Goal: Task Accomplishment & Management: Manage account settings

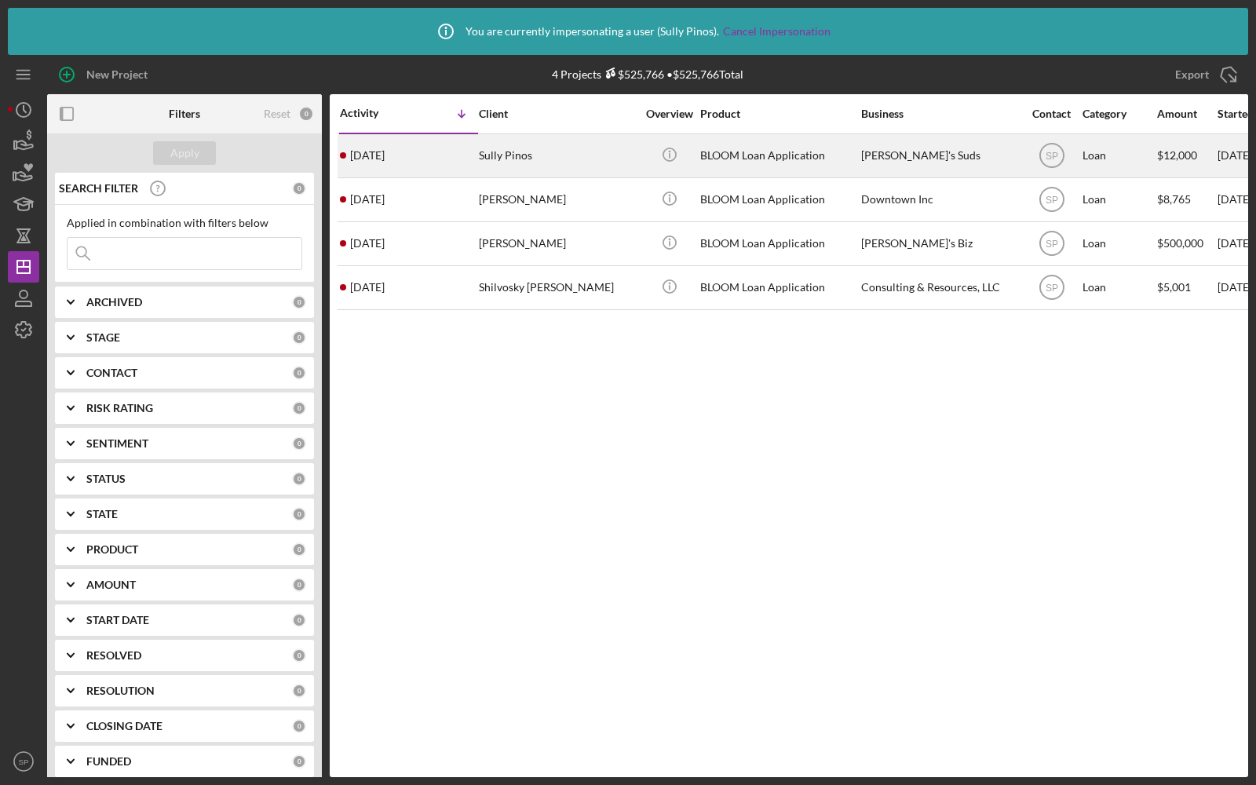
click at [561, 162] on div "Sully Pinos" at bounding box center [557, 156] width 157 height 42
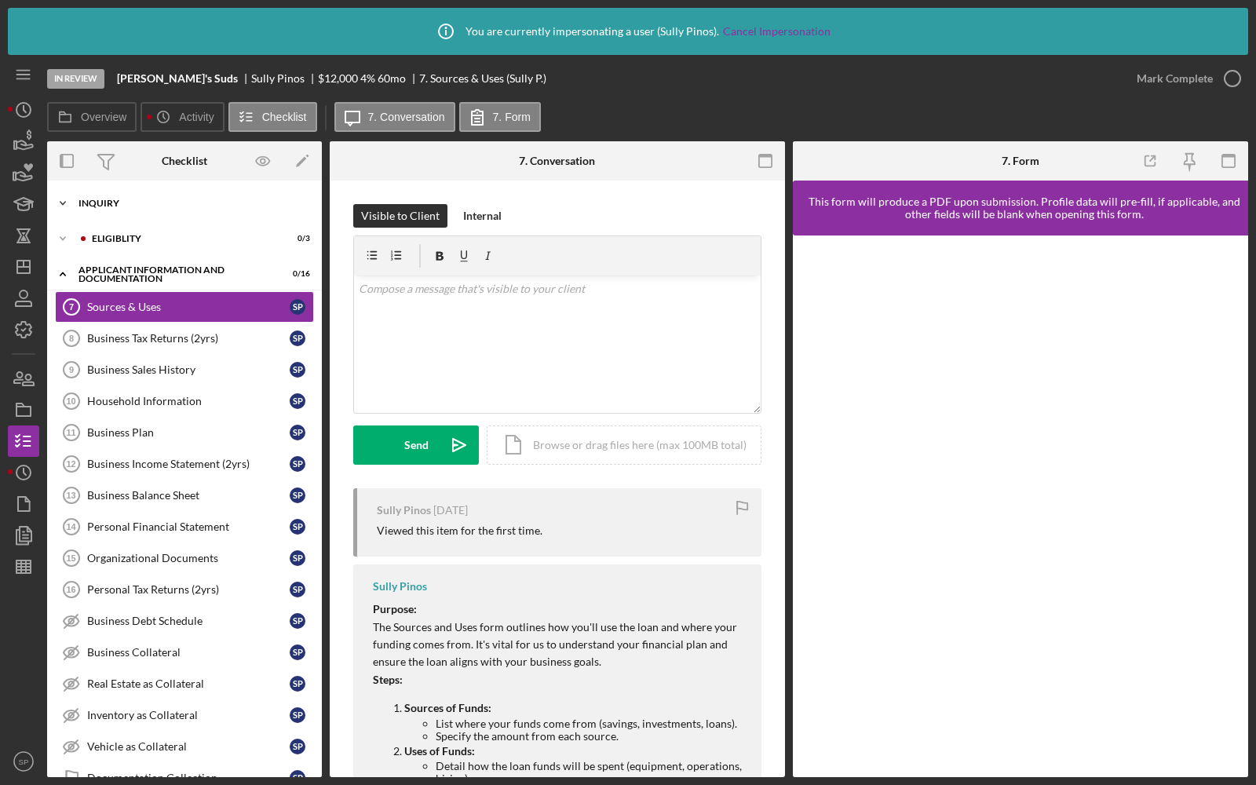
click at [173, 197] on div "Icon/Expander Inquiry 1 / 6" at bounding box center [184, 203] width 275 height 31
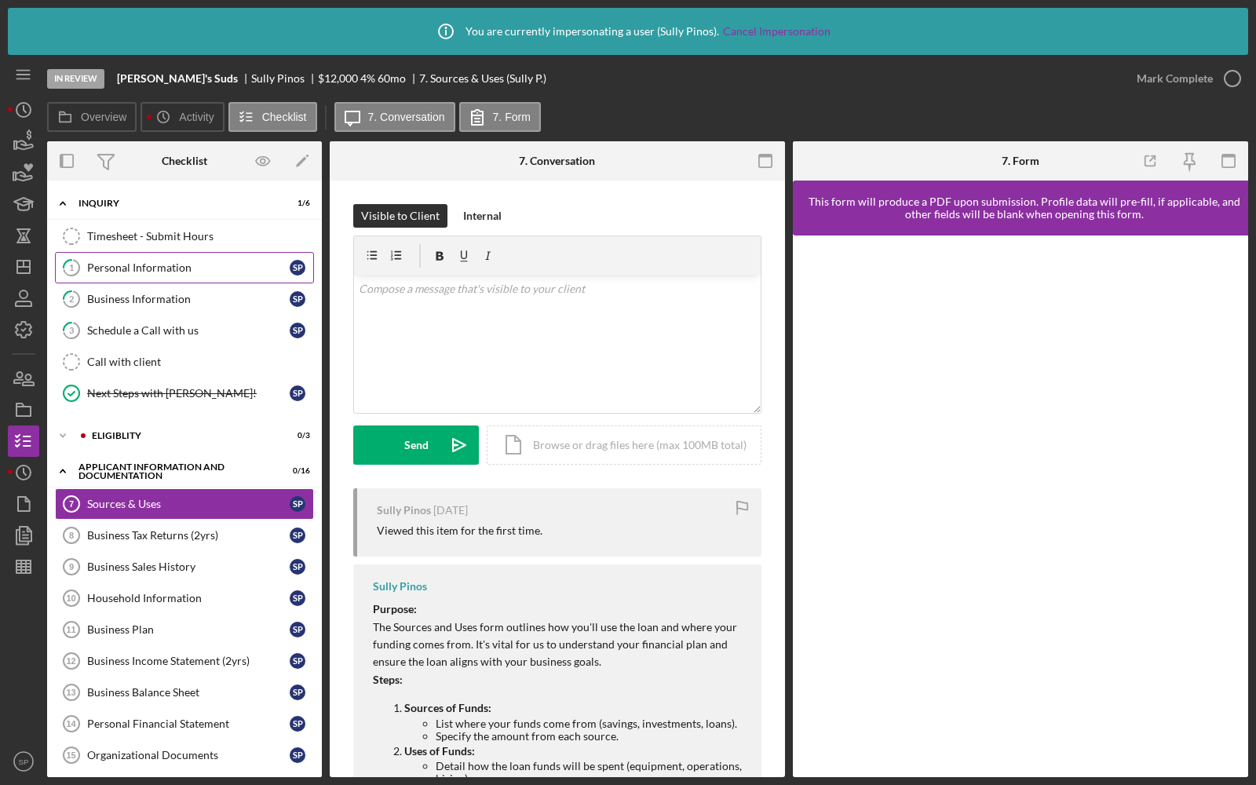
click at [171, 254] on link "1 Personal Information S P" at bounding box center [184, 267] width 259 height 31
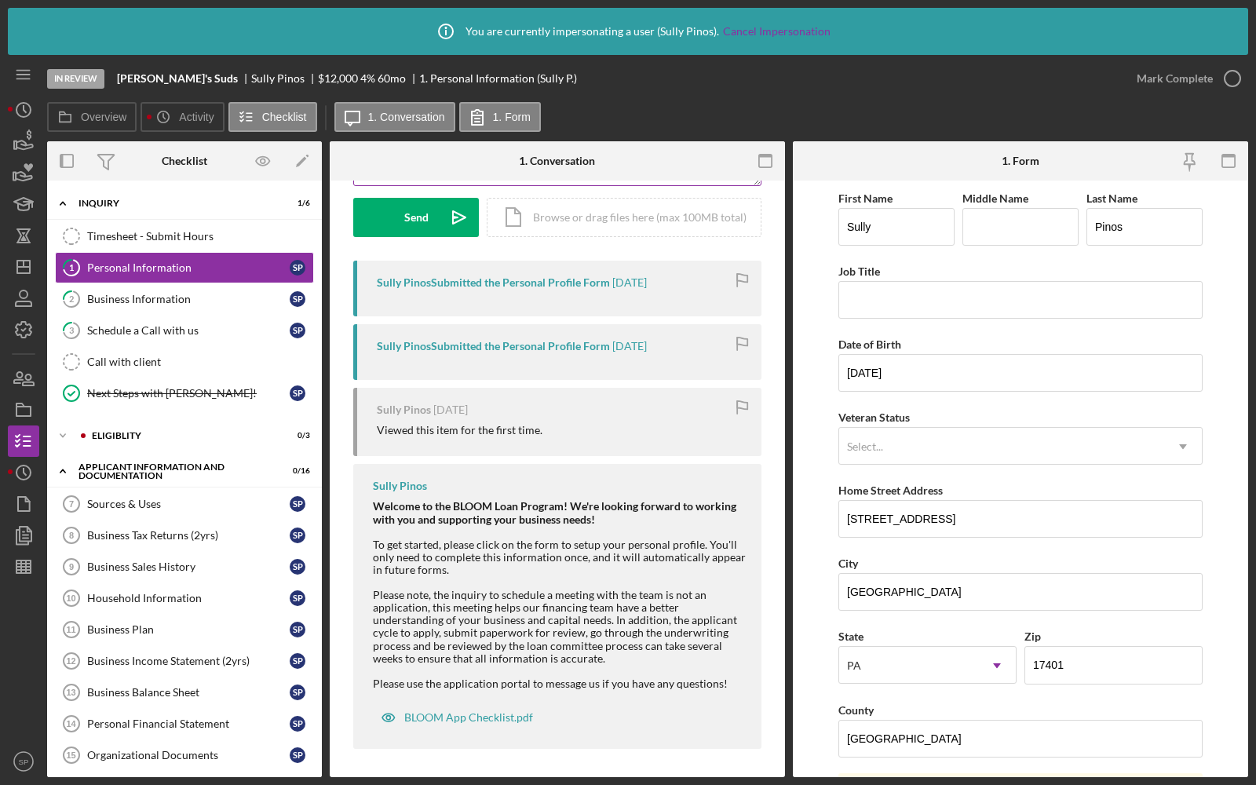
scroll to position [229, 0]
click at [24, 271] on icon "Icon/Dashboard" at bounding box center [23, 266] width 39 height 39
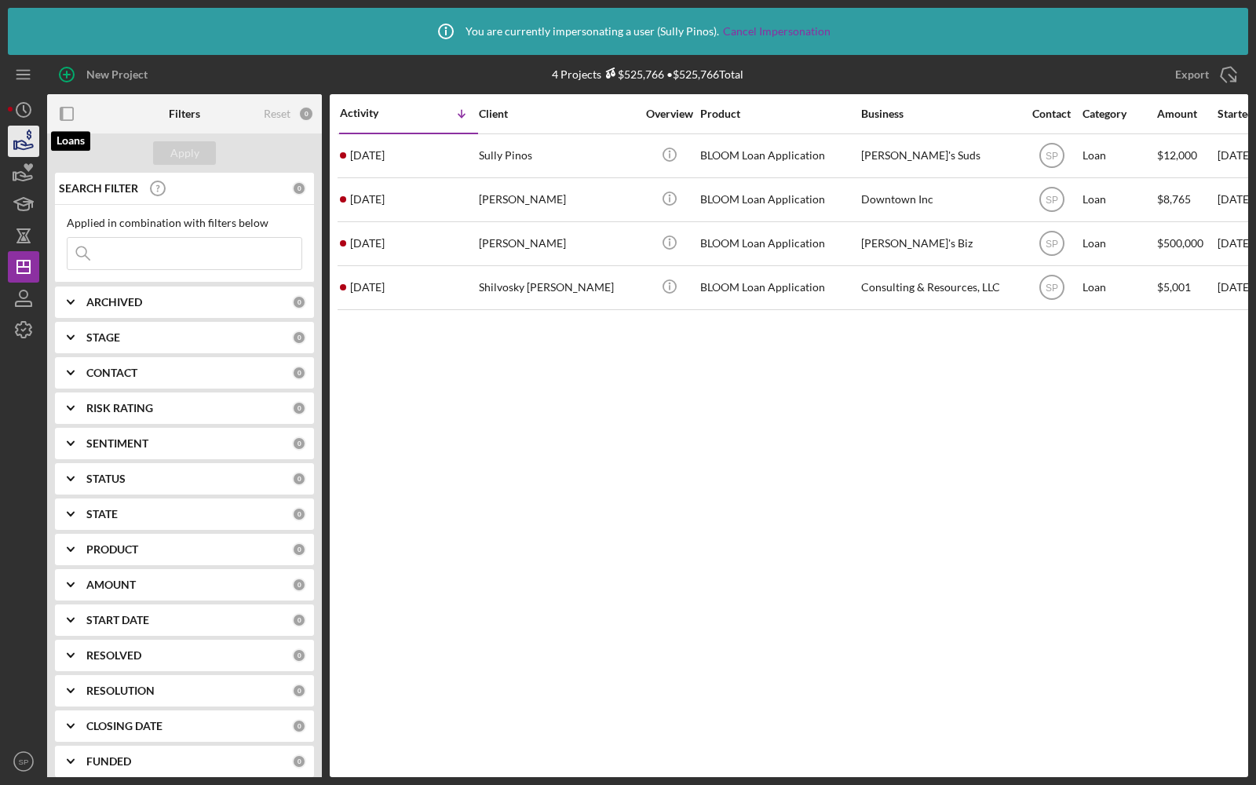
click at [12, 151] on icon "button" at bounding box center [23, 141] width 39 height 39
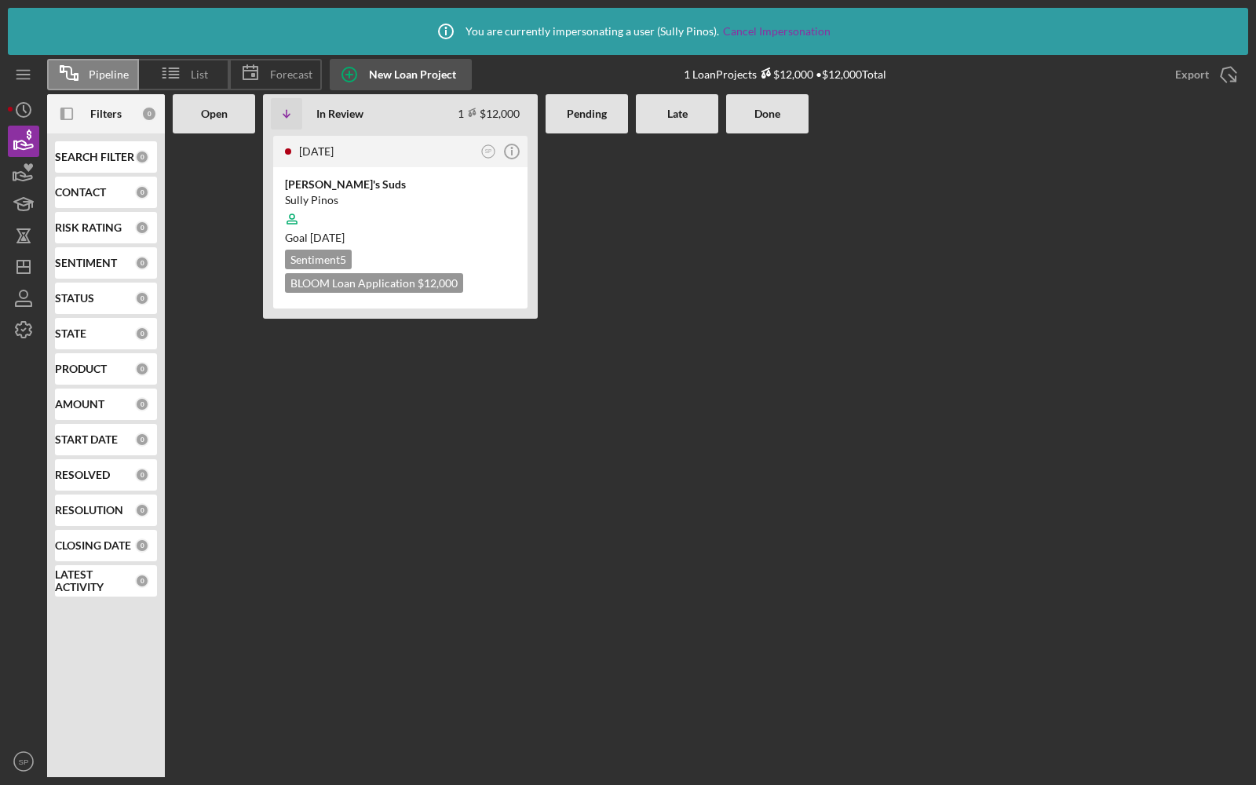
click at [396, 75] on div "New Loan Project" at bounding box center [412, 74] width 87 height 31
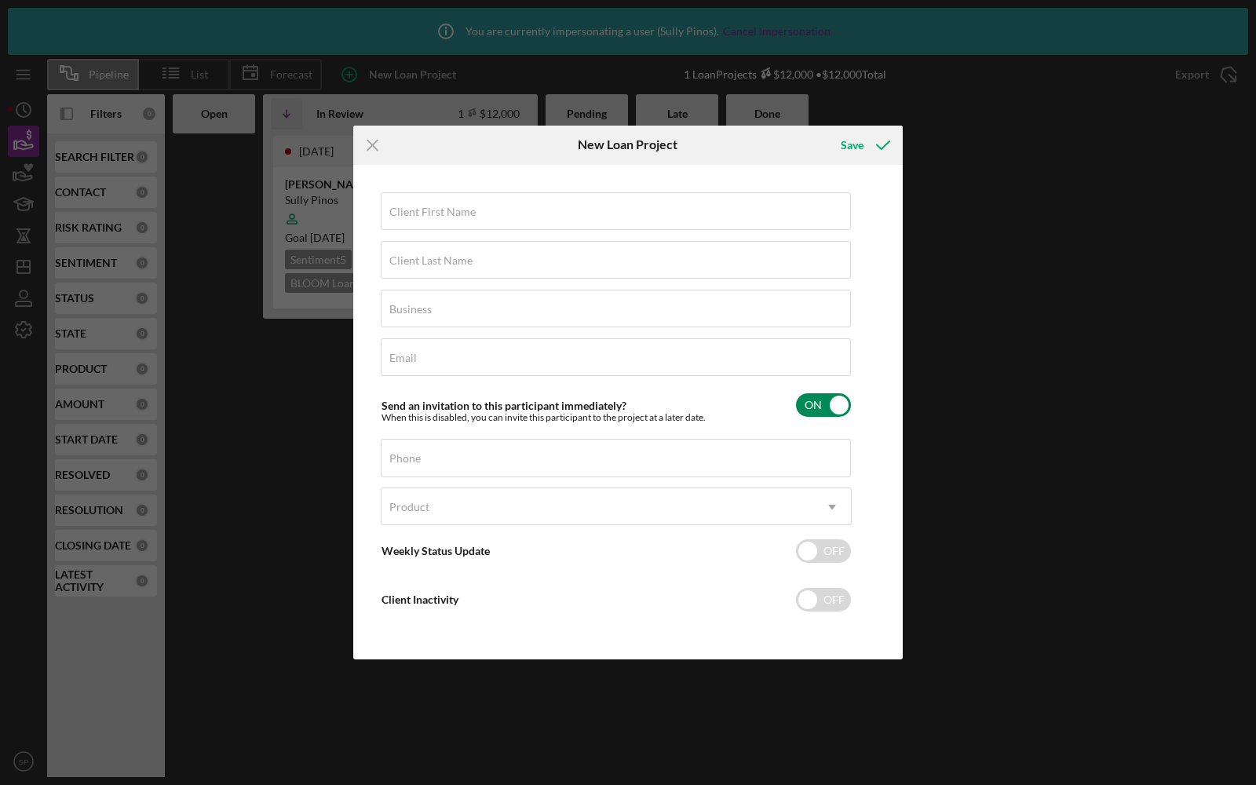
click at [816, 409] on input "checkbox" at bounding box center [823, 405] width 55 height 24
checkbox input "false"
click at [375, 156] on icon "Icon/Menu Close" at bounding box center [372, 145] width 39 height 39
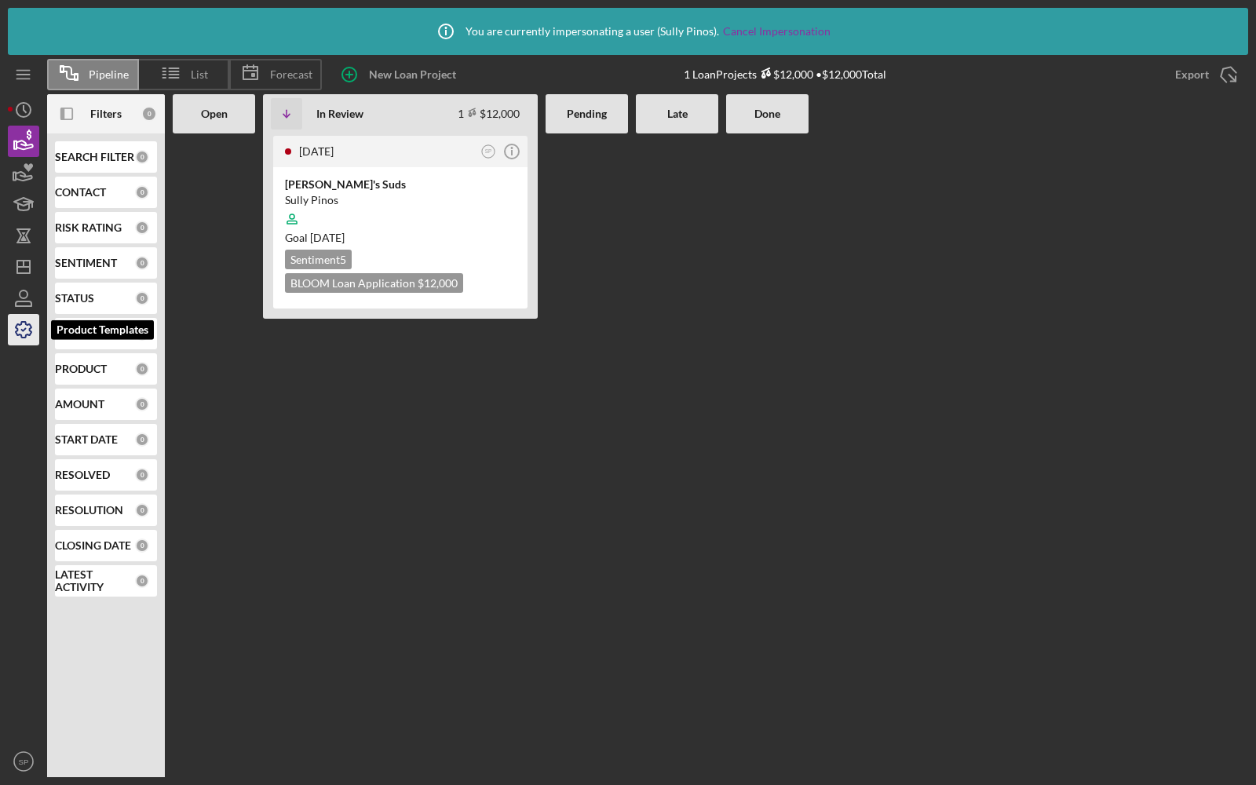
click at [13, 333] on icon "button" at bounding box center [23, 329] width 39 height 39
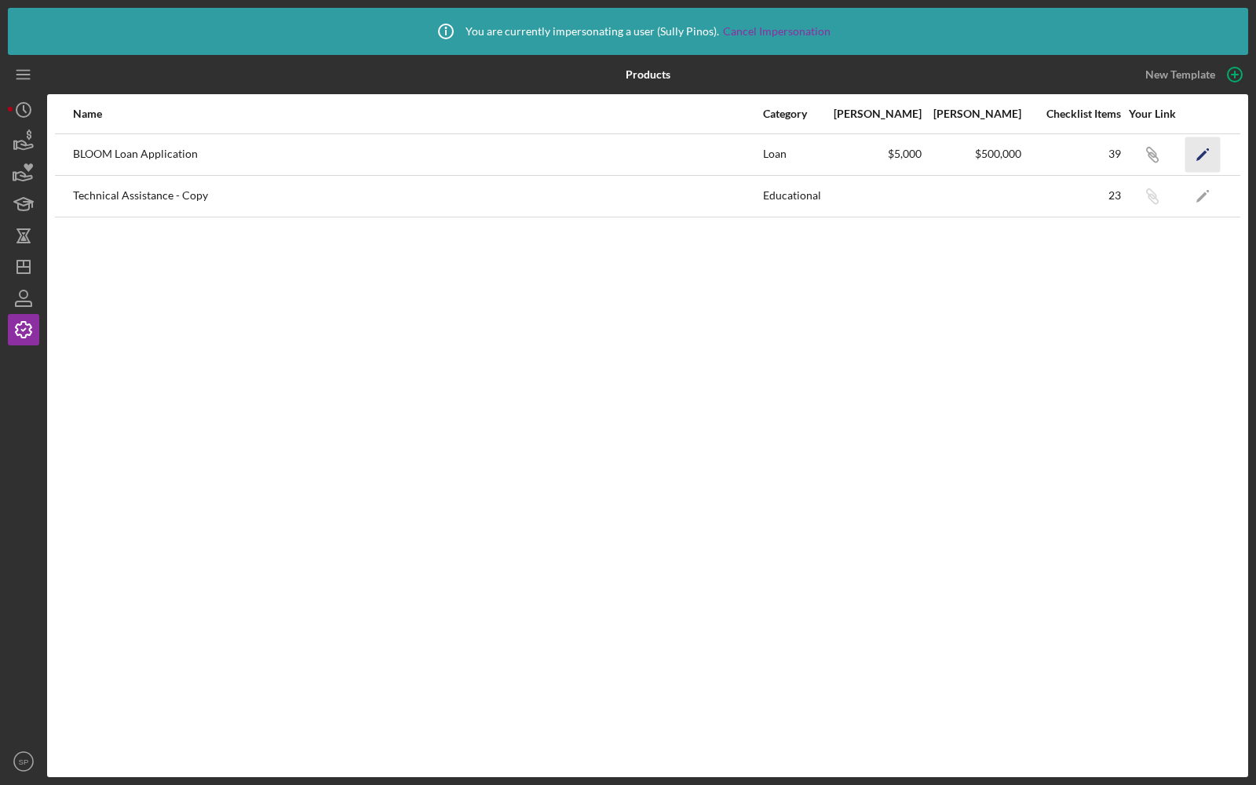
click at [1201, 144] on icon "Icon/Edit" at bounding box center [1202, 154] width 35 height 35
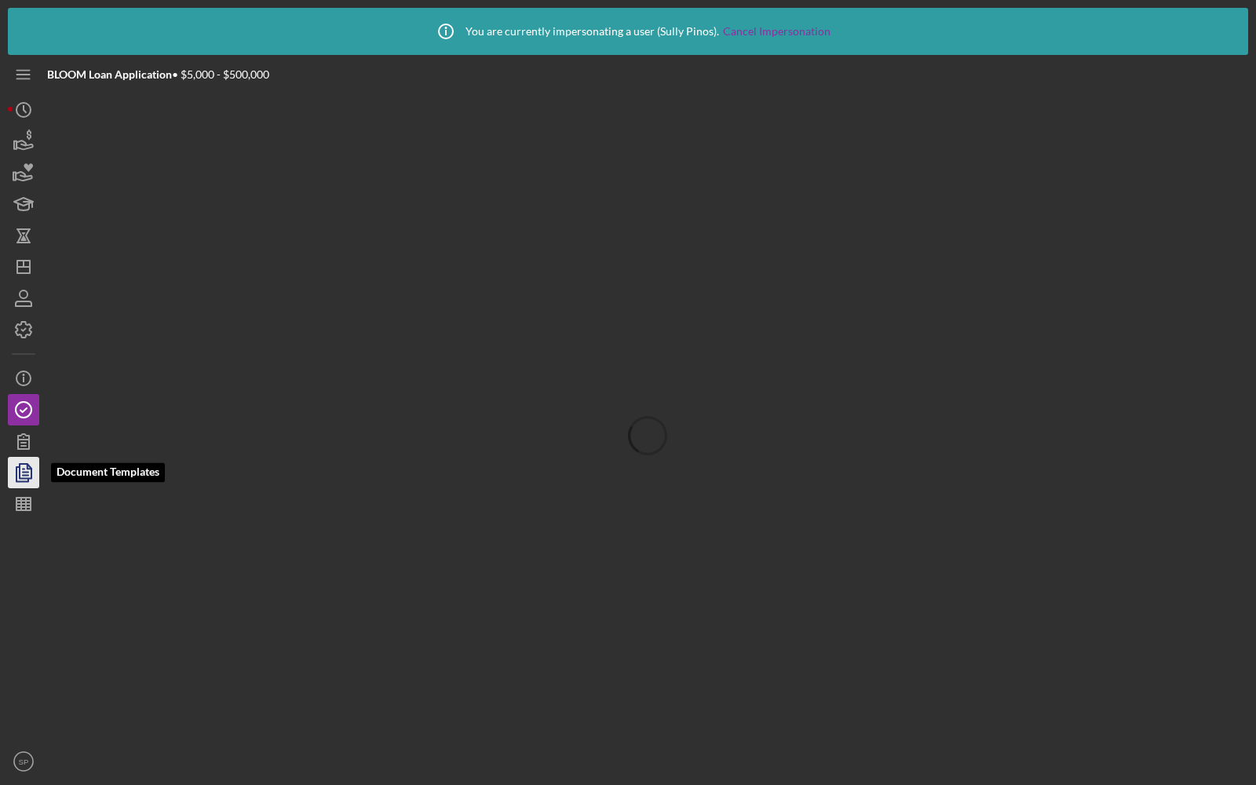
click at [23, 485] on icon "button" at bounding box center [23, 472] width 39 height 39
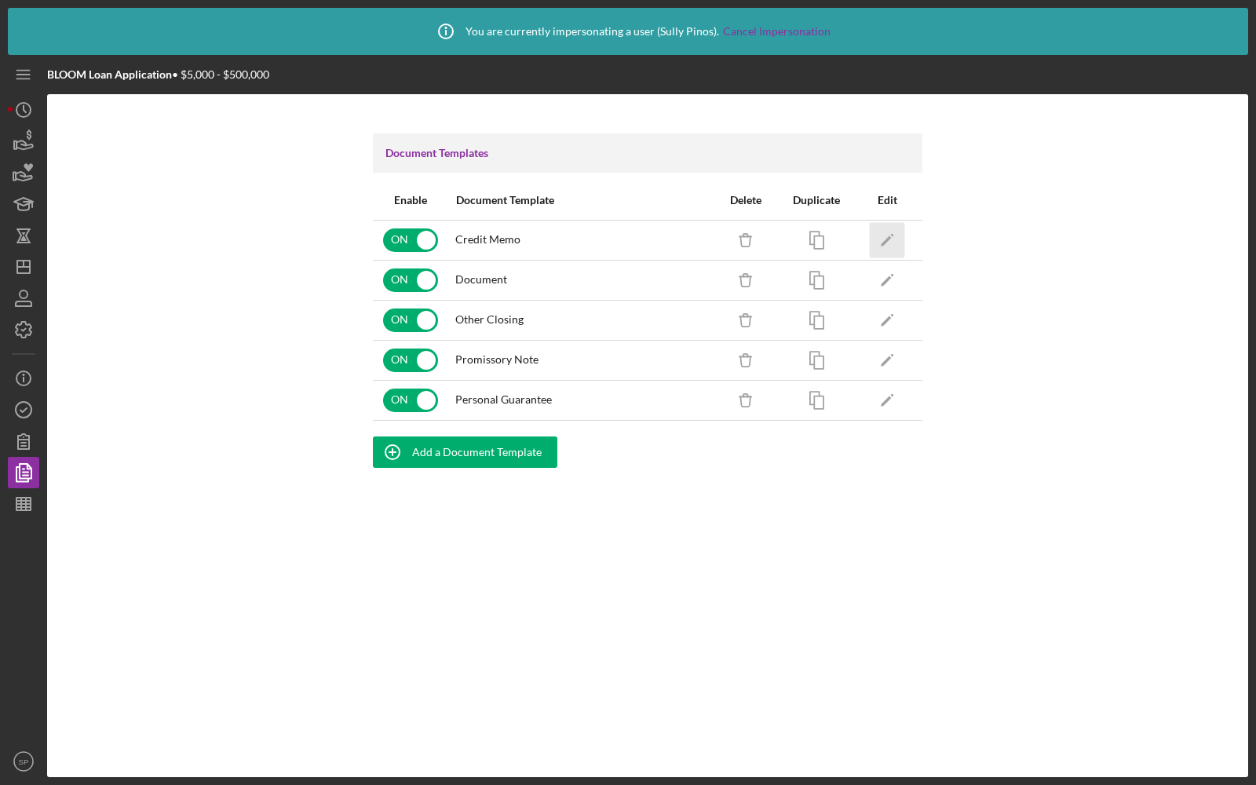
click at [891, 242] on icon "Icon/Edit" at bounding box center [887, 239] width 35 height 35
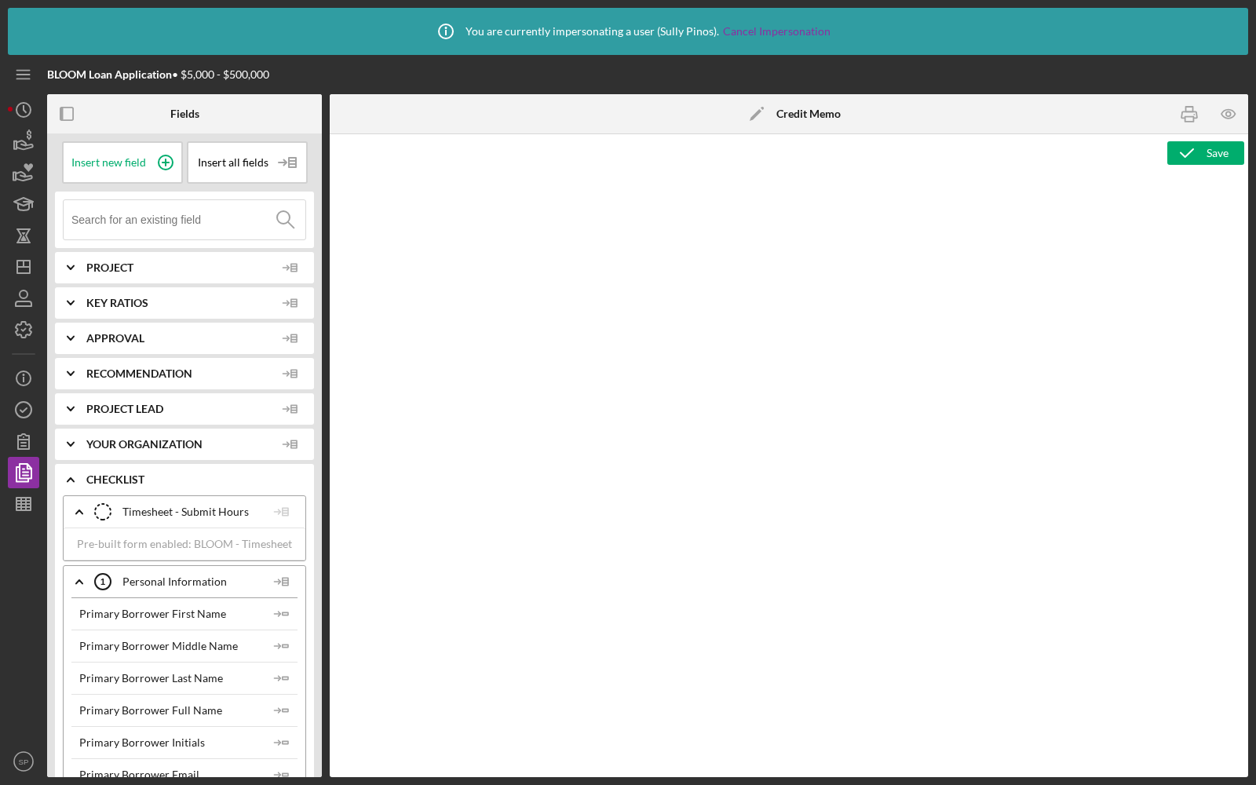
type textarea "<l ipsum="dolo-sitame: 1.4; cons-adipi: elitse; doeius-tem: 2; incidi-utlabo: 1…"
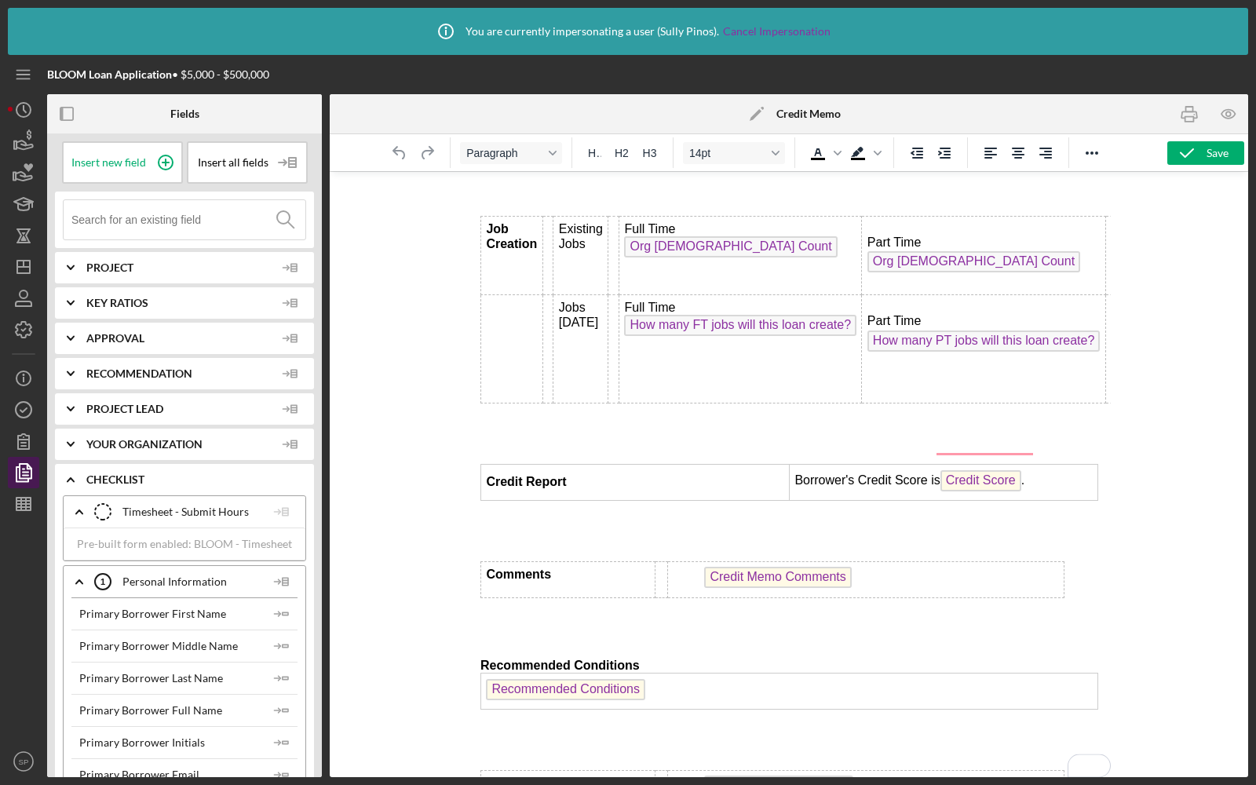
scroll to position [1343, 0]
click at [24, 473] on icon "button" at bounding box center [25, 472] width 5 height 6
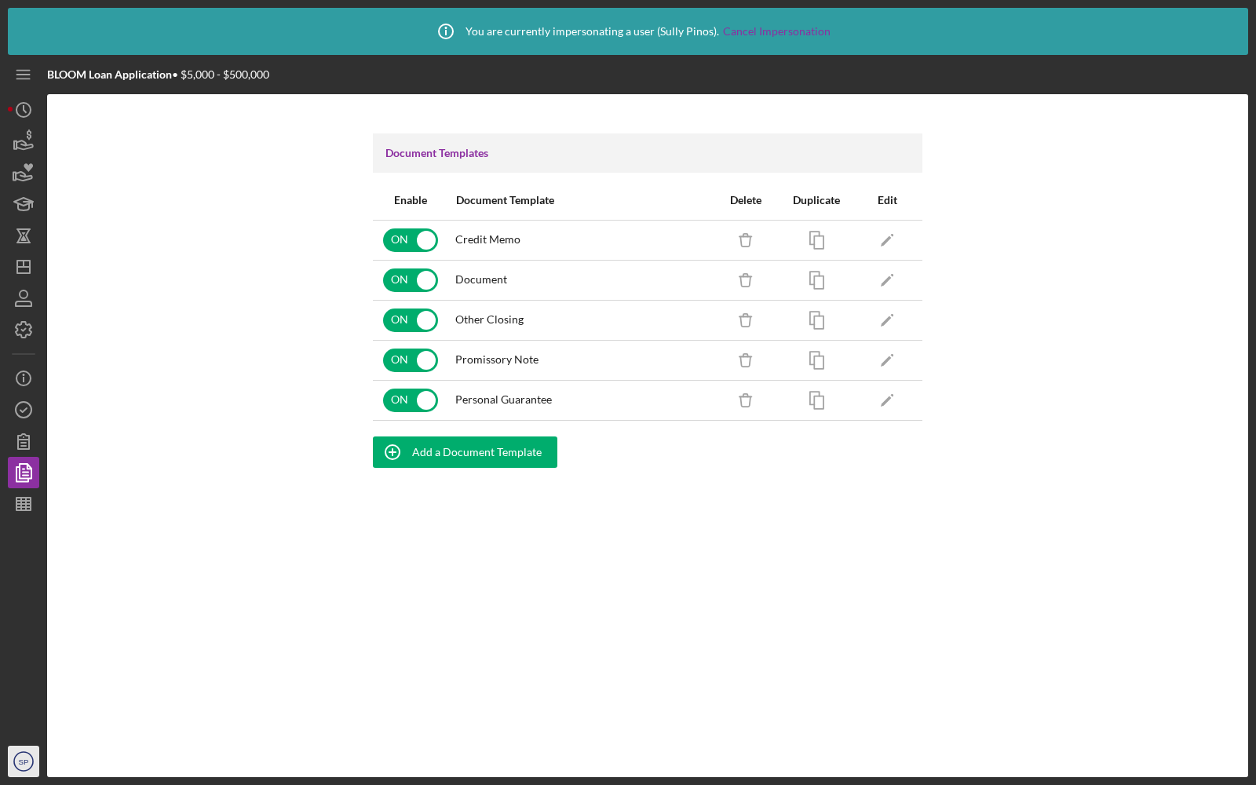
click at [18, 772] on icon "SP" at bounding box center [23, 761] width 31 height 39
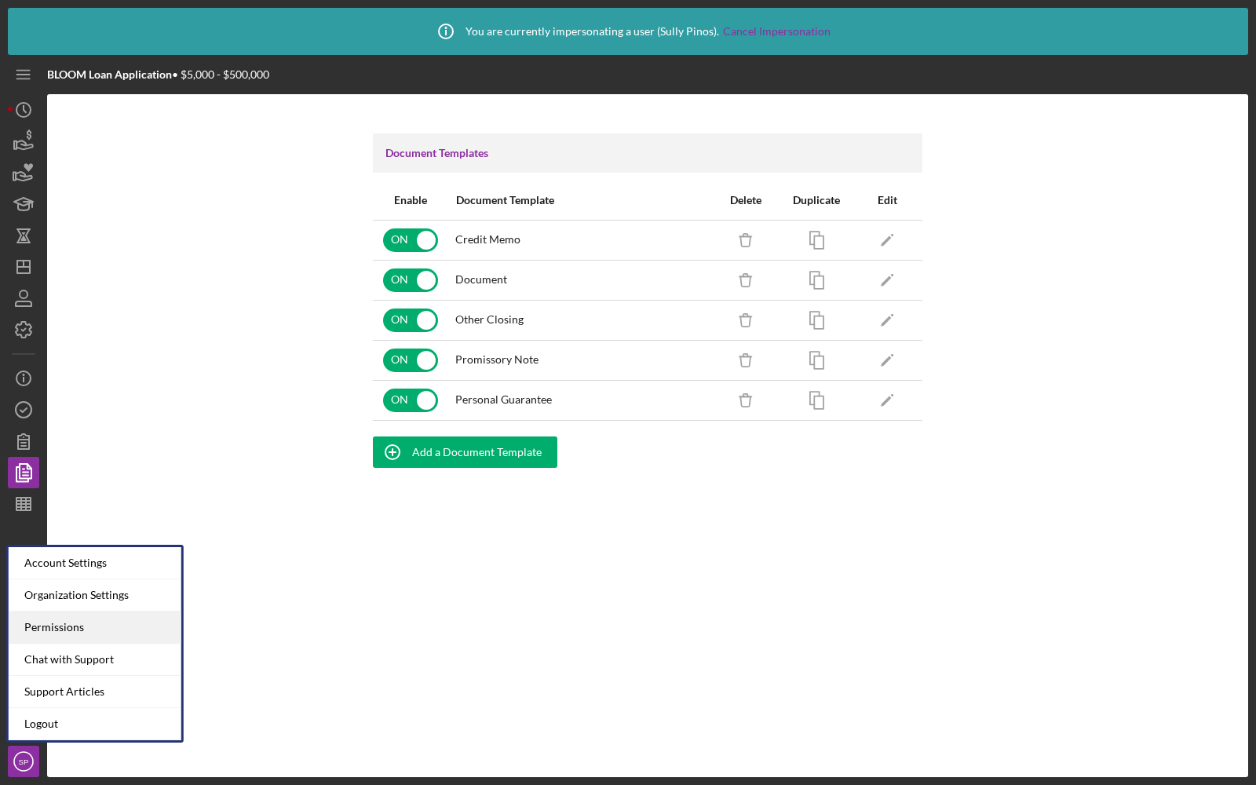
click at [44, 631] on div "Permissions" at bounding box center [95, 627] width 173 height 32
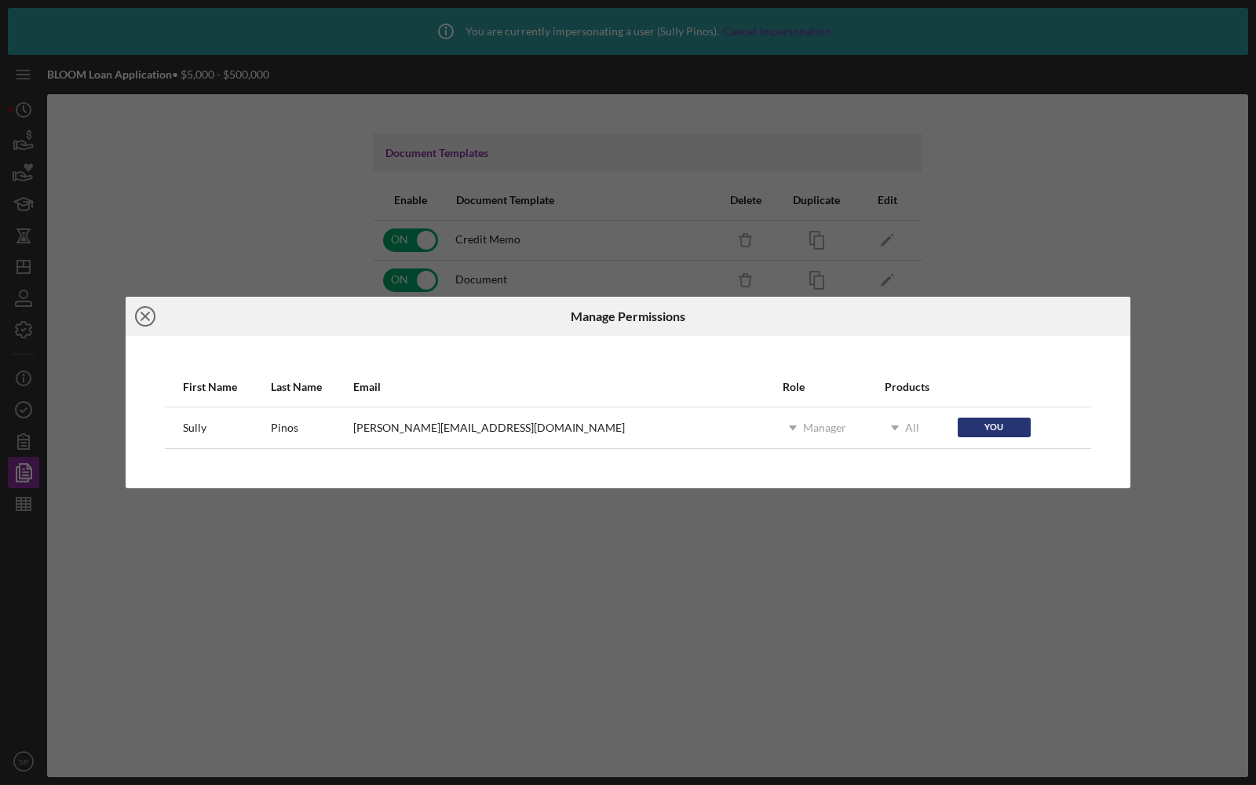
click at [140, 314] on icon "Icon/Close" at bounding box center [145, 316] width 39 height 39
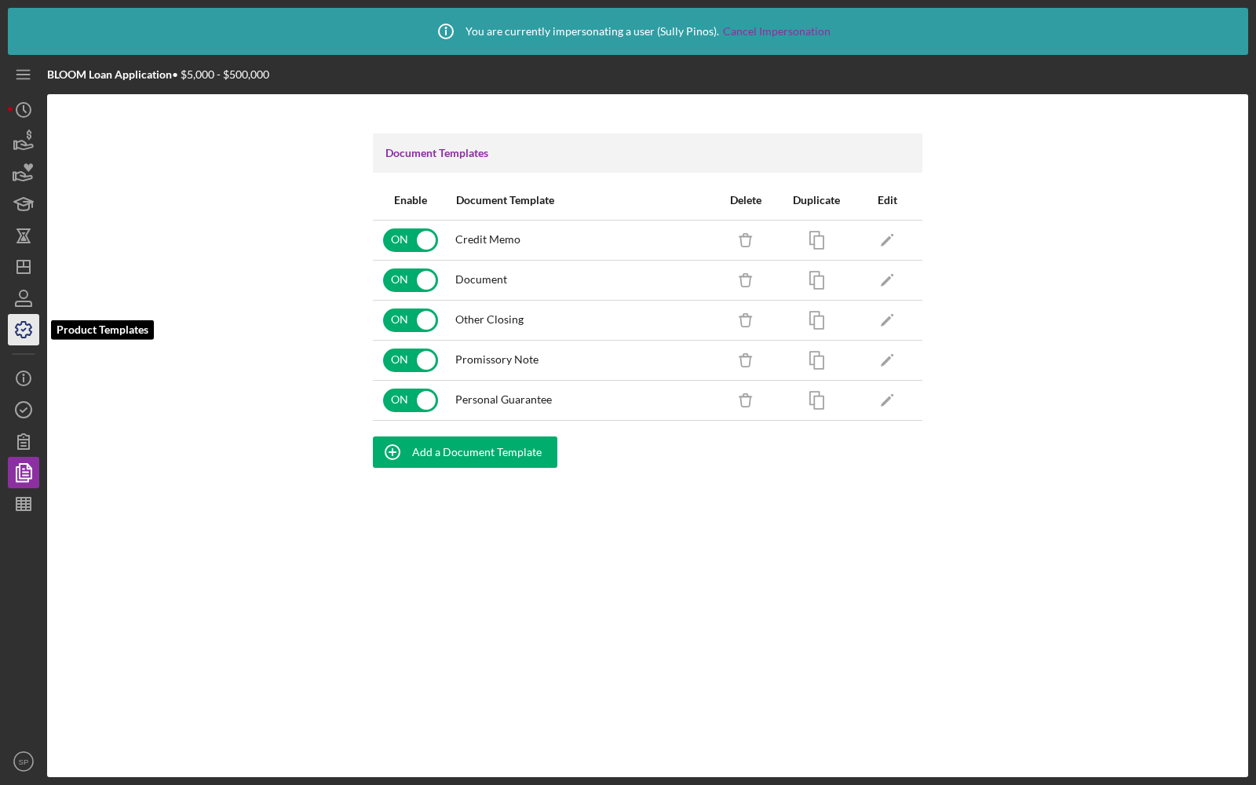
click at [20, 316] on icon "button" at bounding box center [23, 329] width 39 height 39
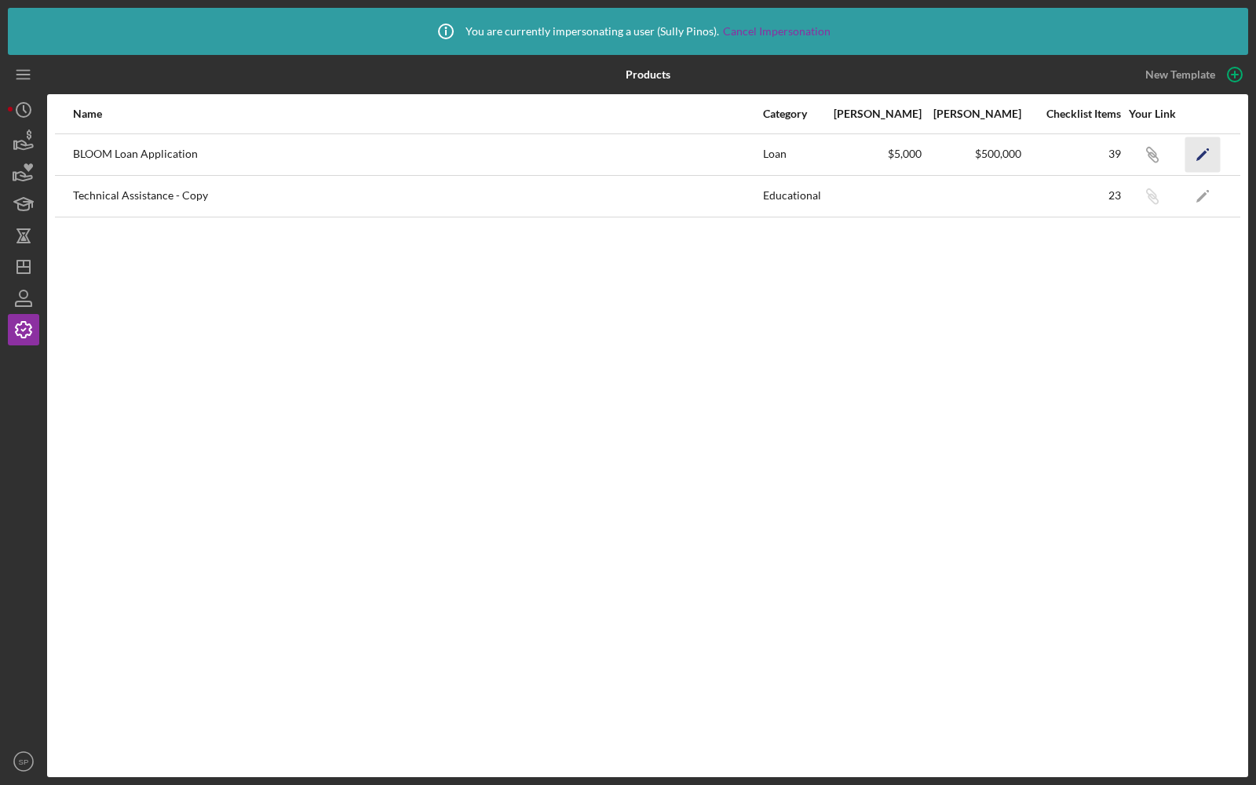
click at [1204, 140] on icon "Icon/Edit" at bounding box center [1202, 154] width 35 height 35
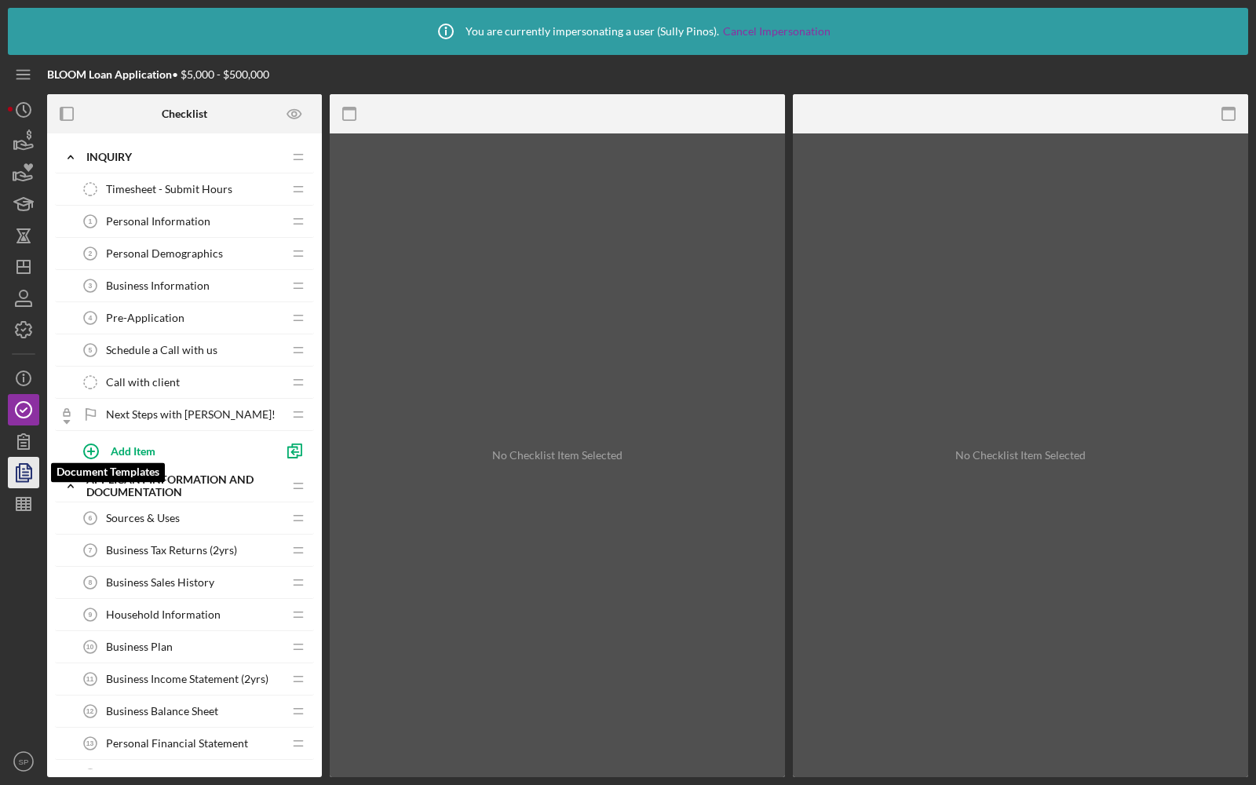
click at [25, 459] on icon "button" at bounding box center [23, 472] width 39 height 39
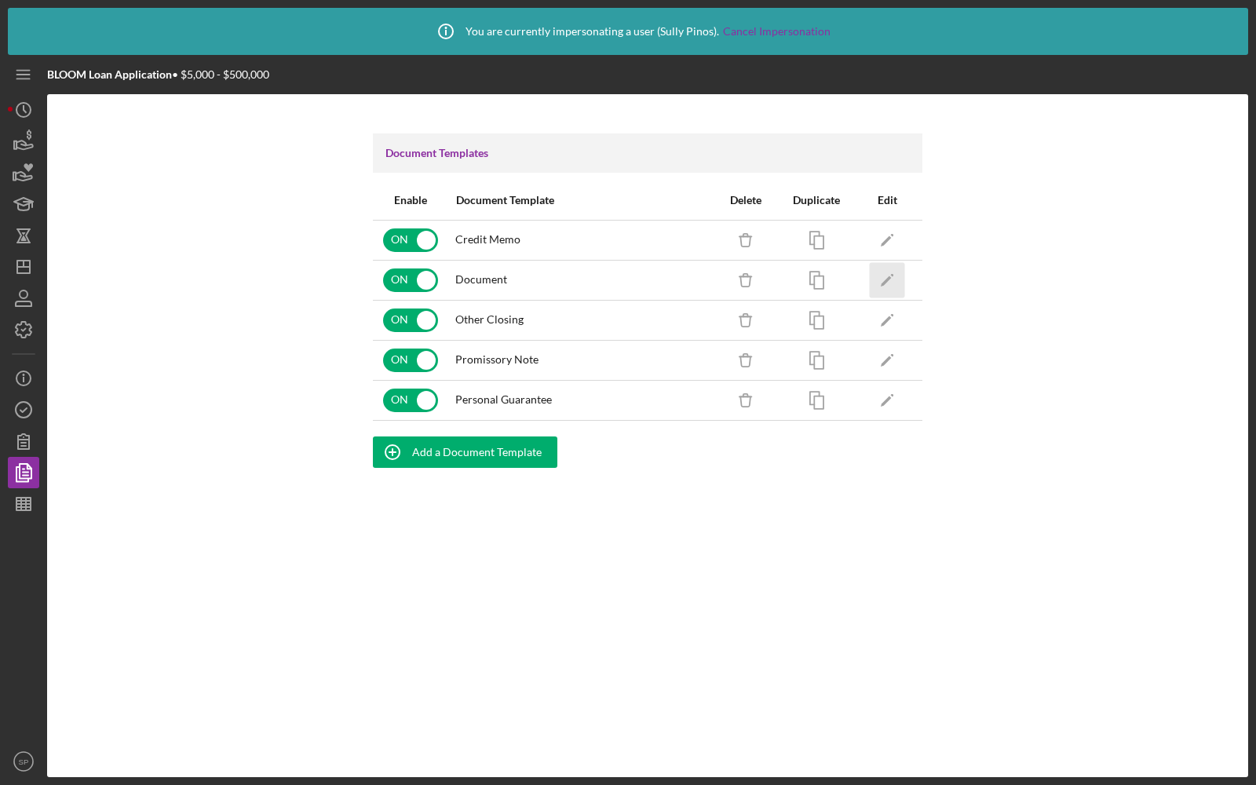
click at [880, 278] on icon "Icon/Edit" at bounding box center [887, 279] width 35 height 35
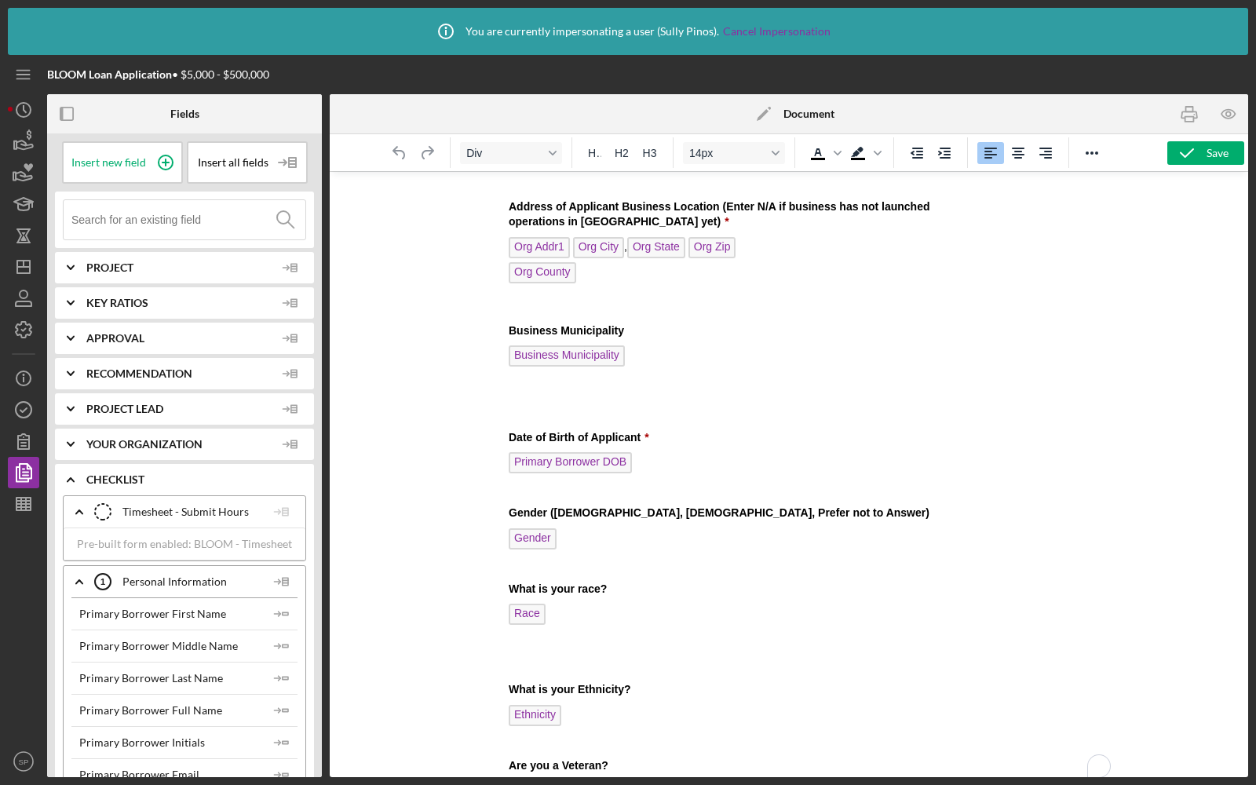
scroll to position [772, 0]
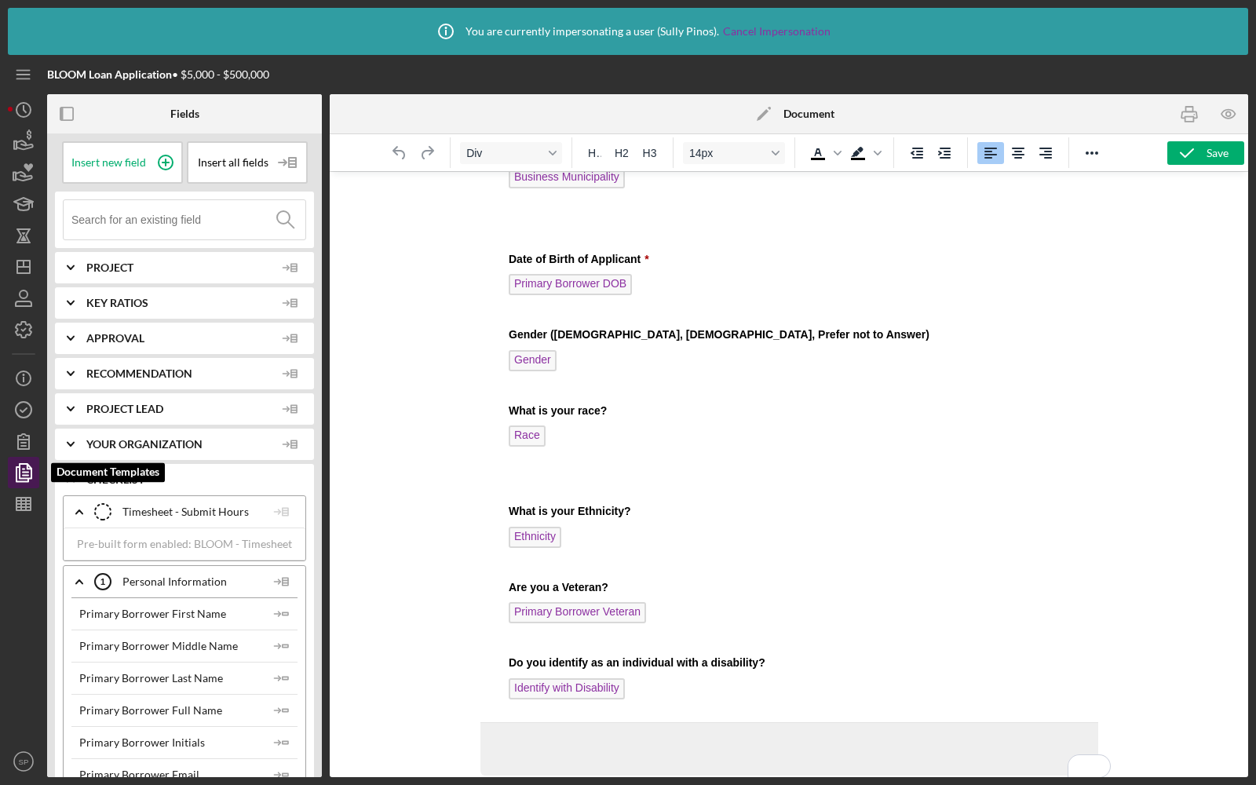
click at [17, 473] on icon "button" at bounding box center [23, 472] width 39 height 39
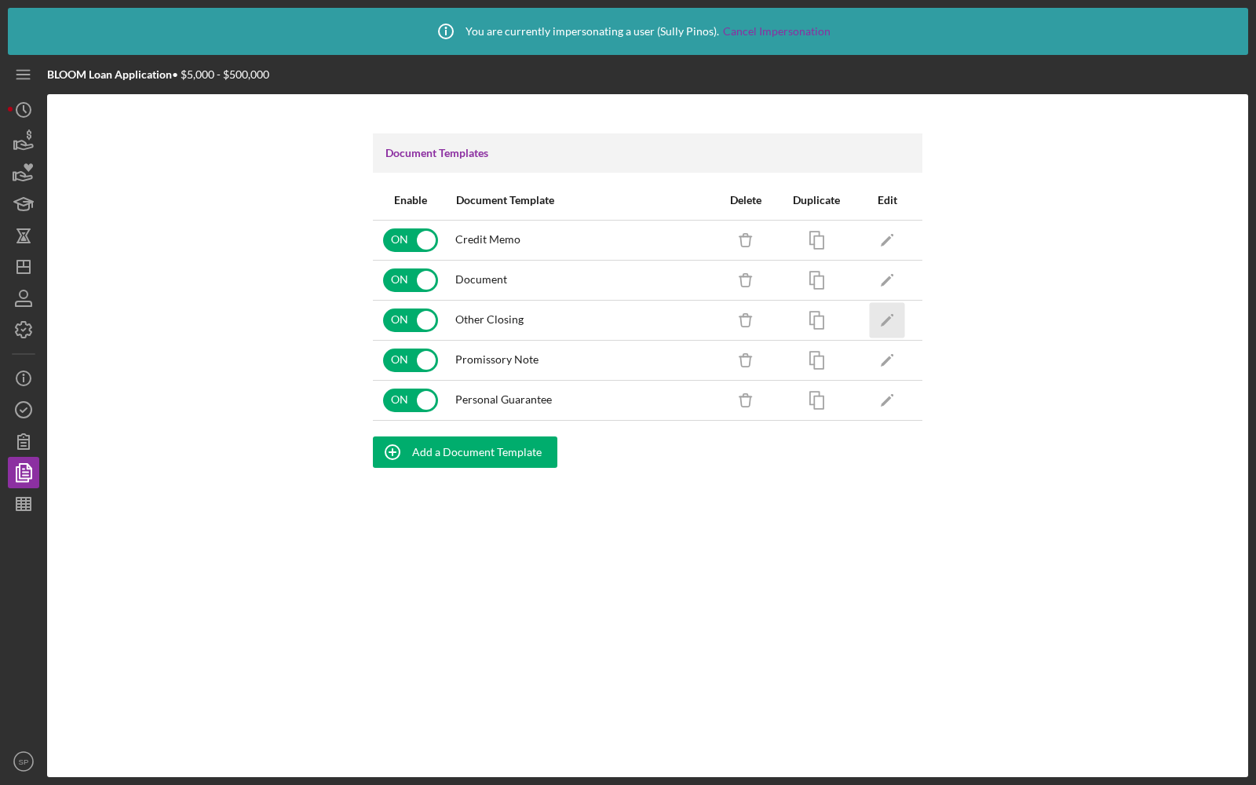
click at [881, 325] on icon "Icon/Edit" at bounding box center [887, 319] width 35 height 35
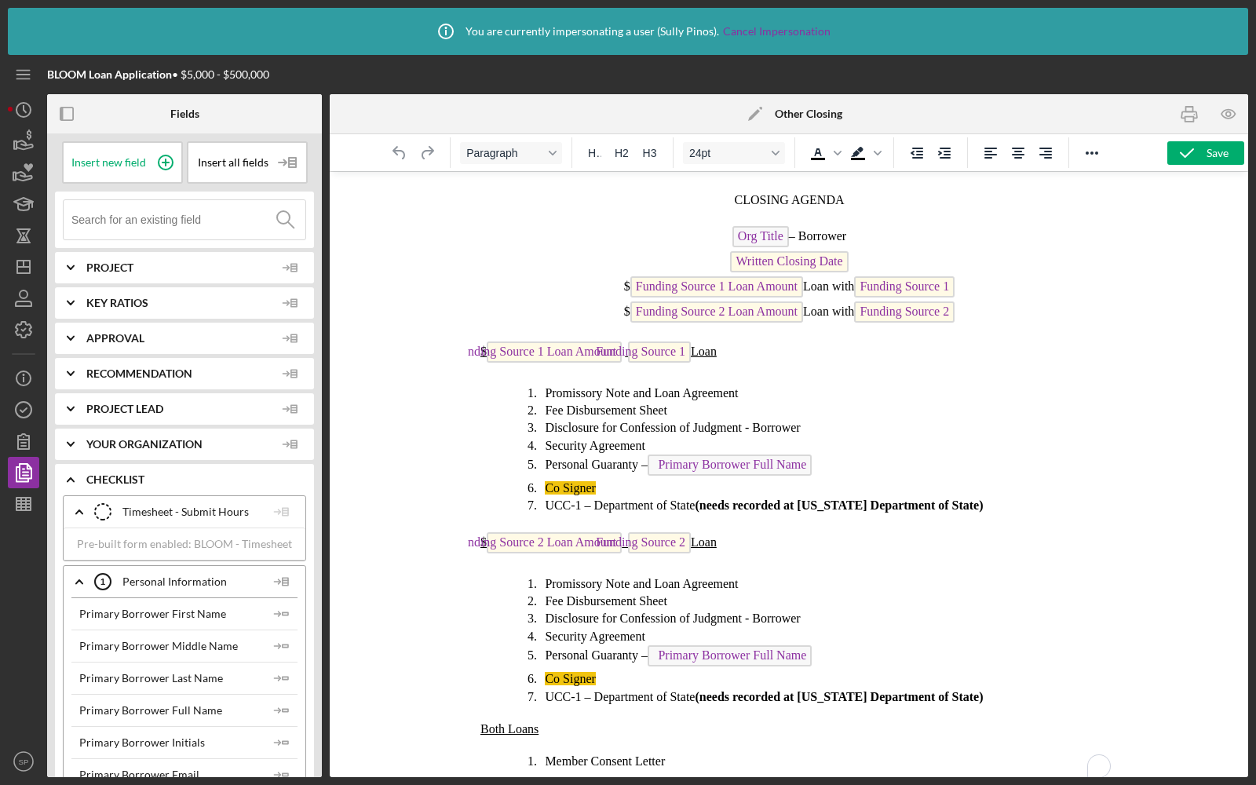
scroll to position [49, 0]
click at [31, 471] on polygon "button" at bounding box center [26, 471] width 12 height 14
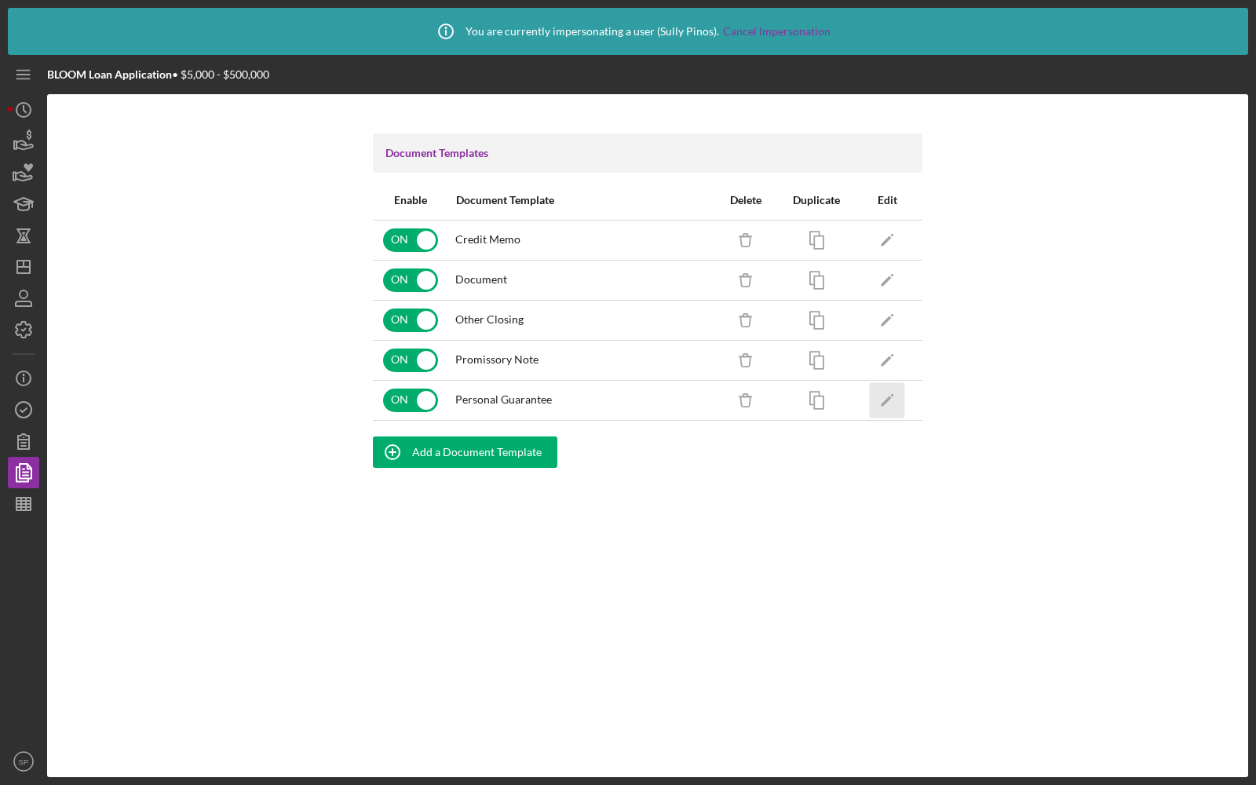
click at [877, 396] on icon "Icon/Edit" at bounding box center [887, 399] width 35 height 35
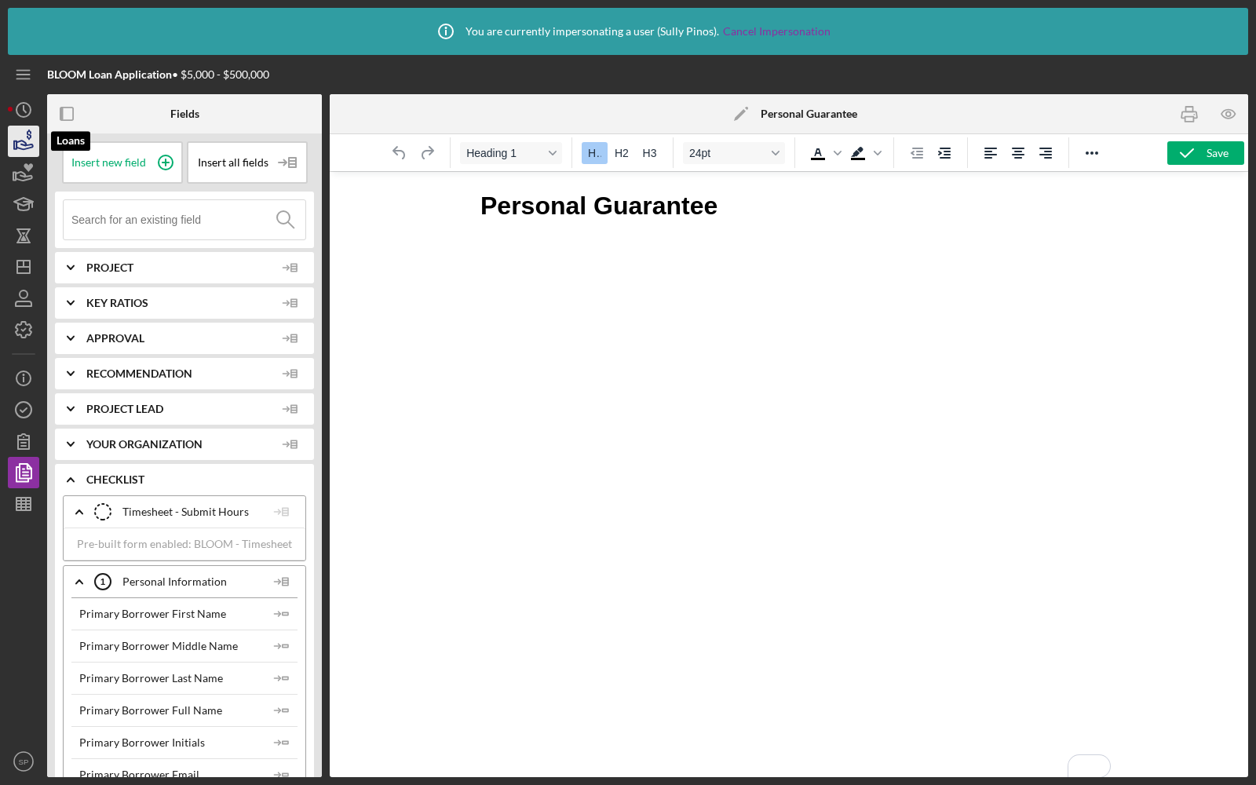
click at [23, 143] on icon "button" at bounding box center [23, 141] width 39 height 39
